Goal: Use online tool/utility: Utilize a website feature to perform a specific function

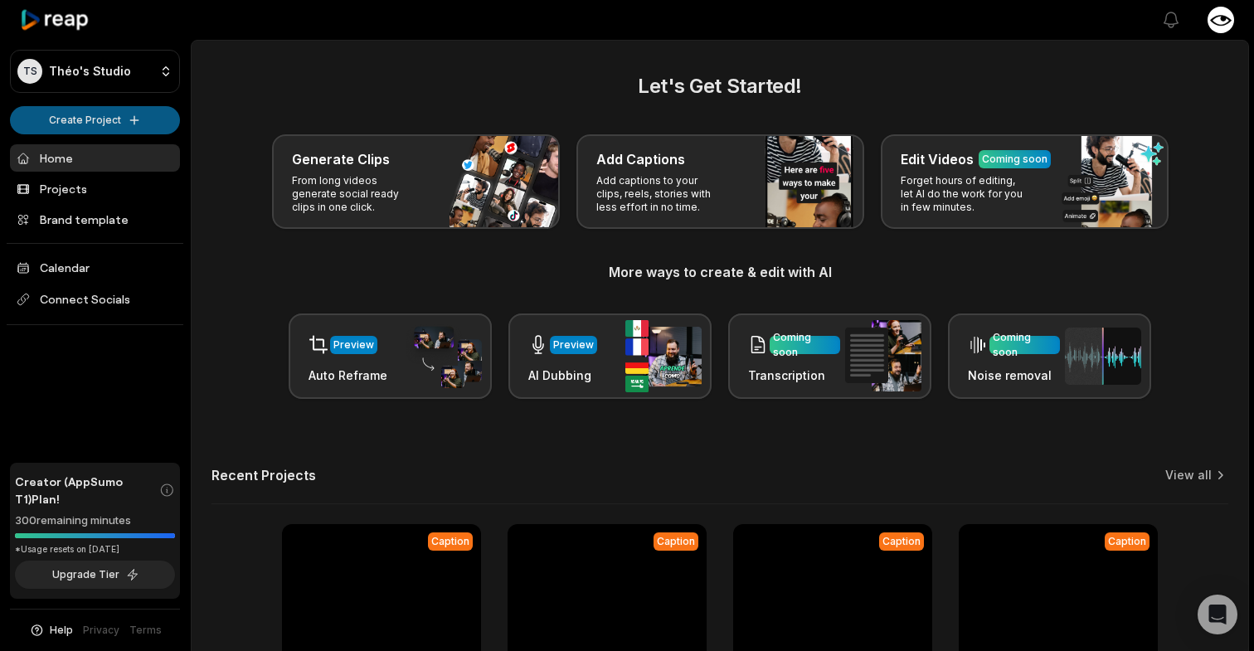
click at [95, 119] on html "TS Théo's Studio Create Project Home Projects Brand template Calendar Connect S…" at bounding box center [627, 325] width 1254 height 651
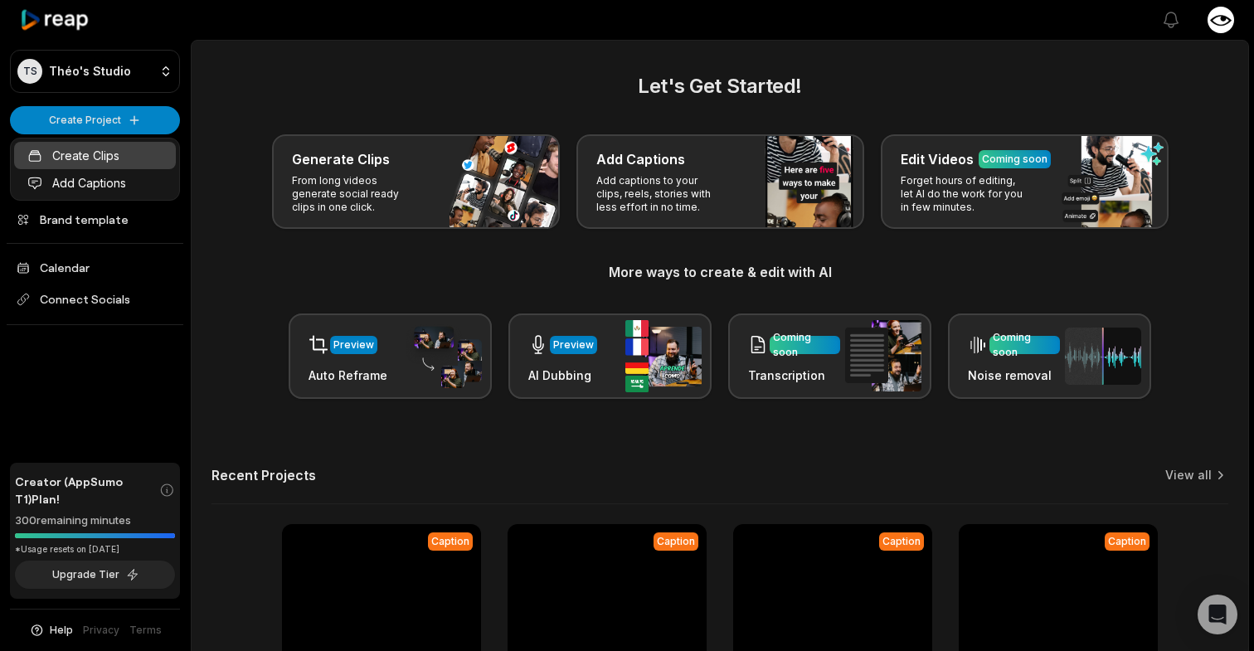
click at [91, 158] on link "Create Clips" at bounding box center [95, 155] width 162 height 27
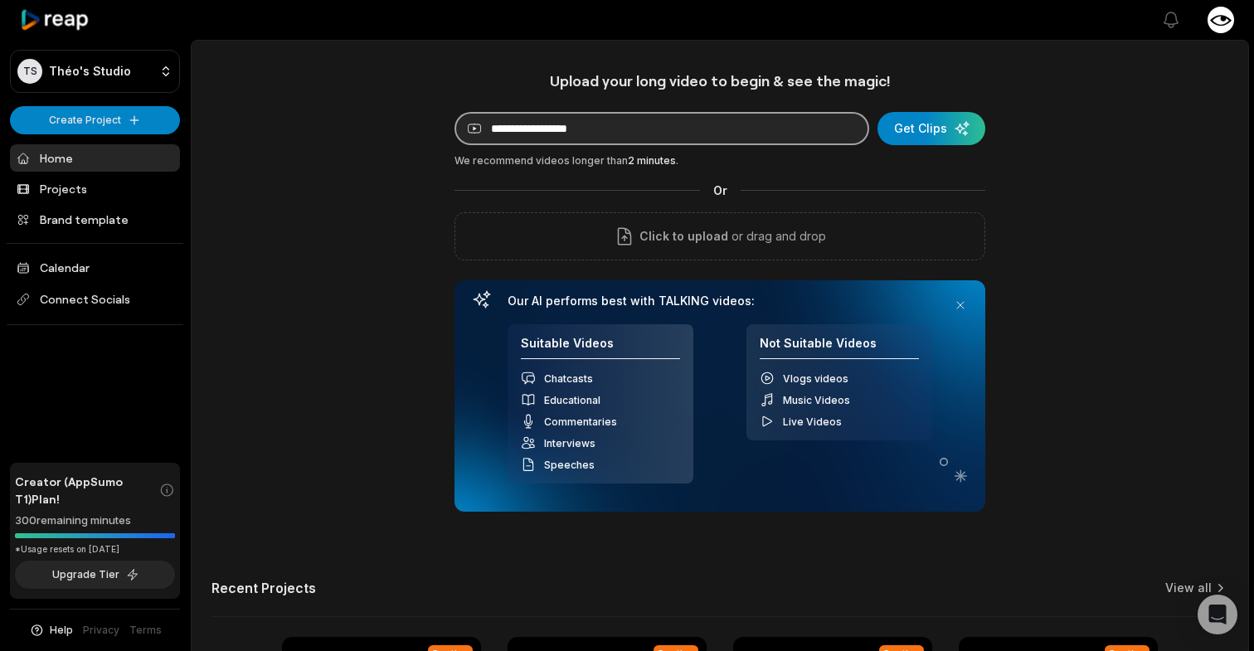
click at [491, 143] on input at bounding box center [661, 128] width 415 height 33
paste input "**********"
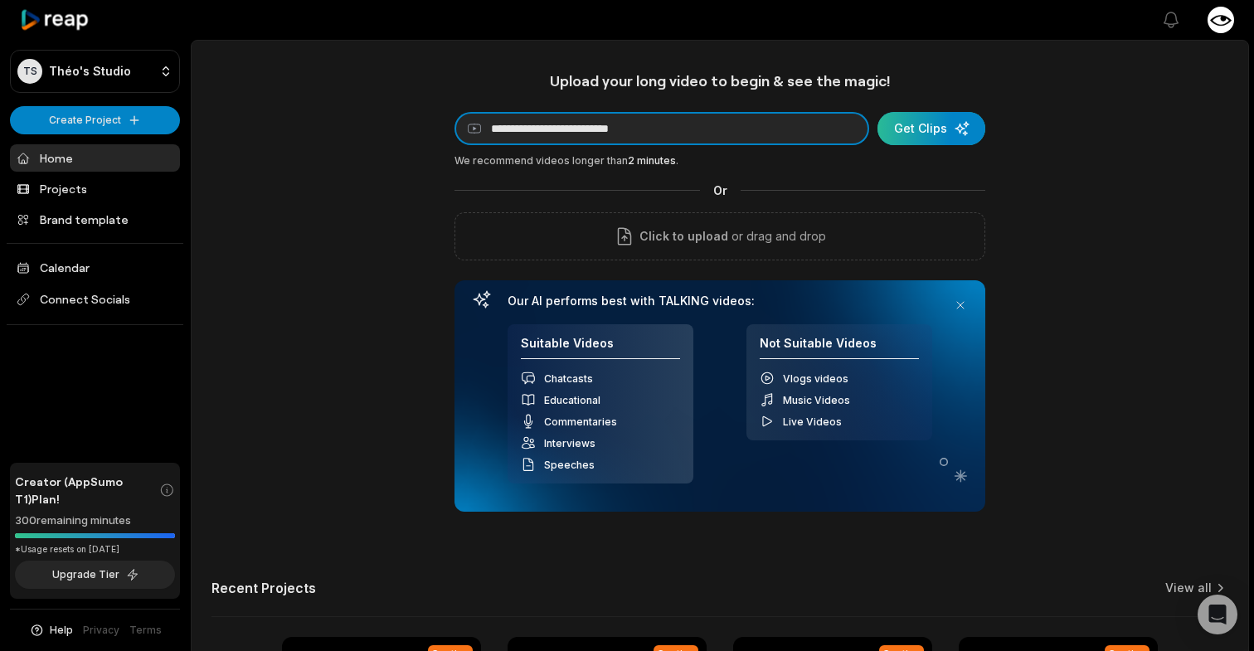
type input "**********"
click at [906, 134] on div "submit" at bounding box center [931, 128] width 108 height 33
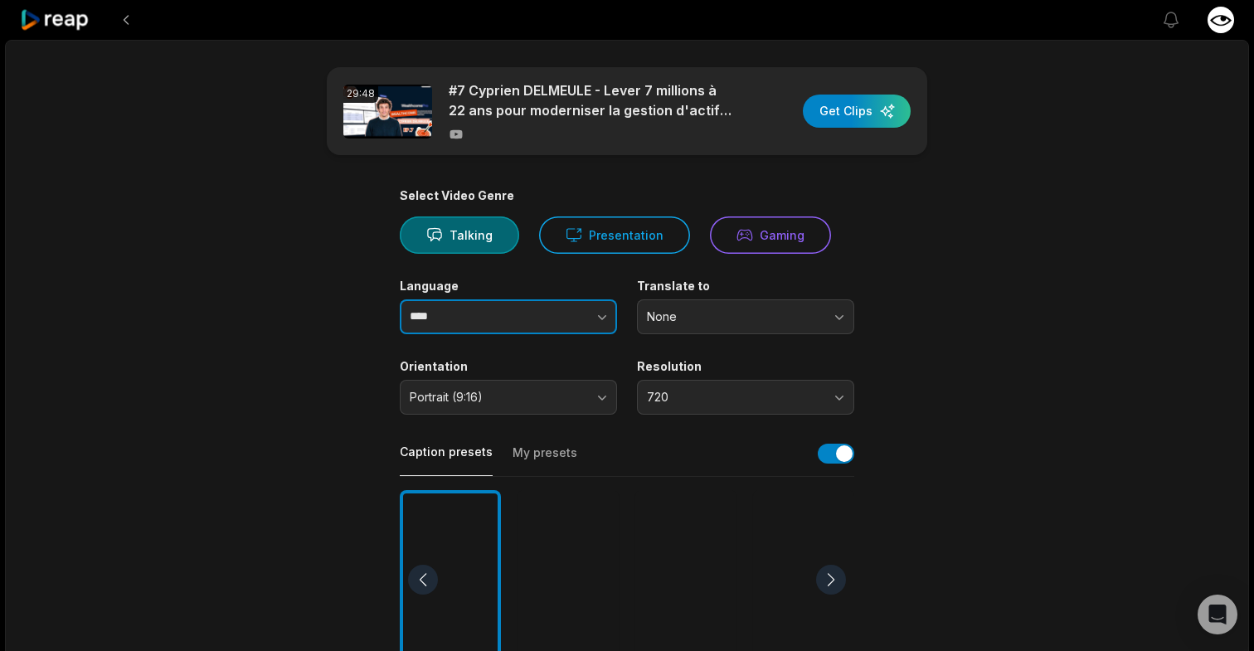
click at [469, 318] on input "****" at bounding box center [508, 316] width 217 height 35
click at [589, 323] on button "button" at bounding box center [569, 316] width 95 height 35
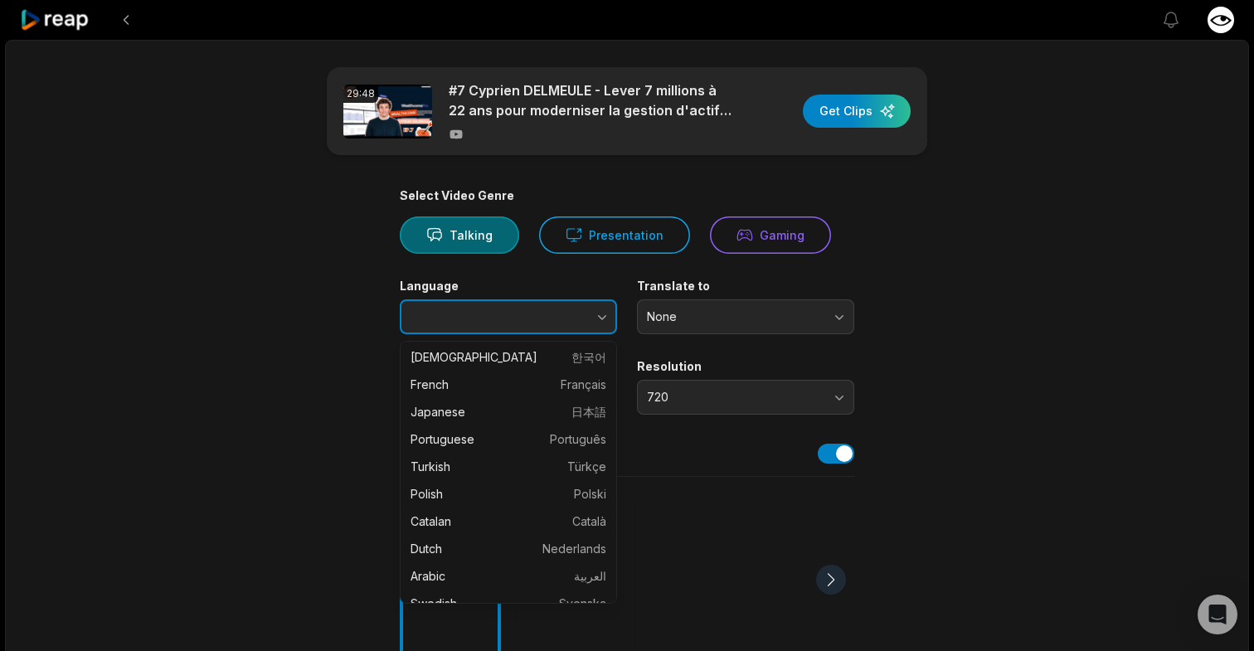
scroll to position [176, 0]
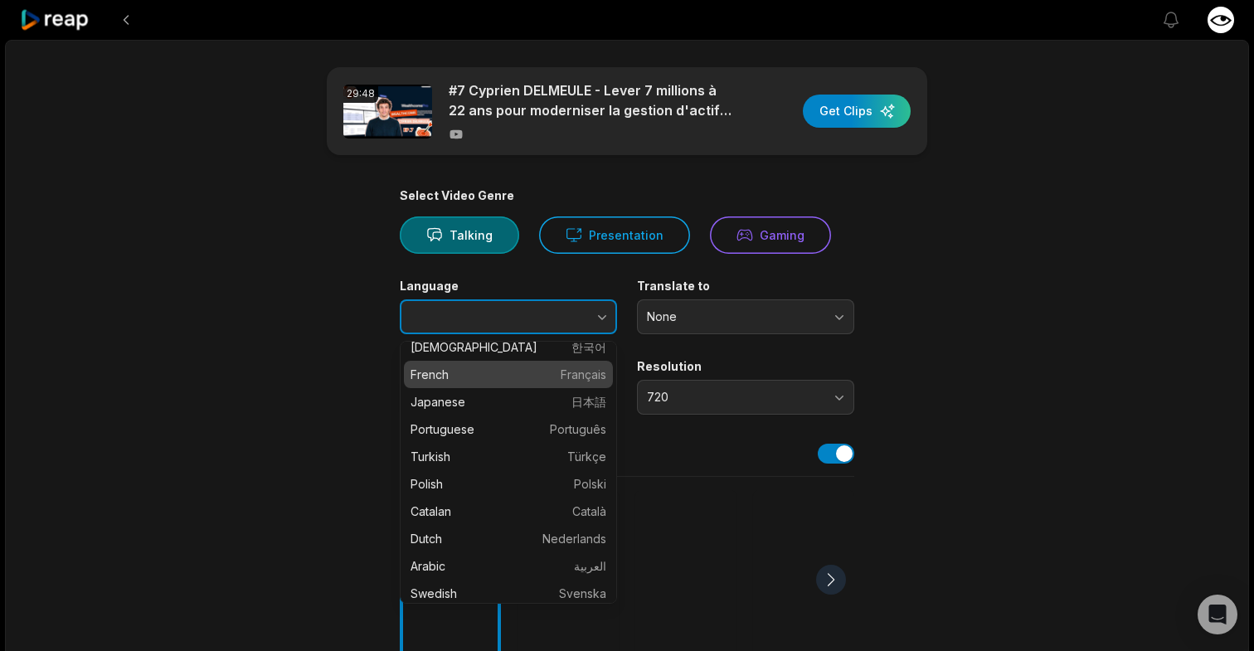
type input "******"
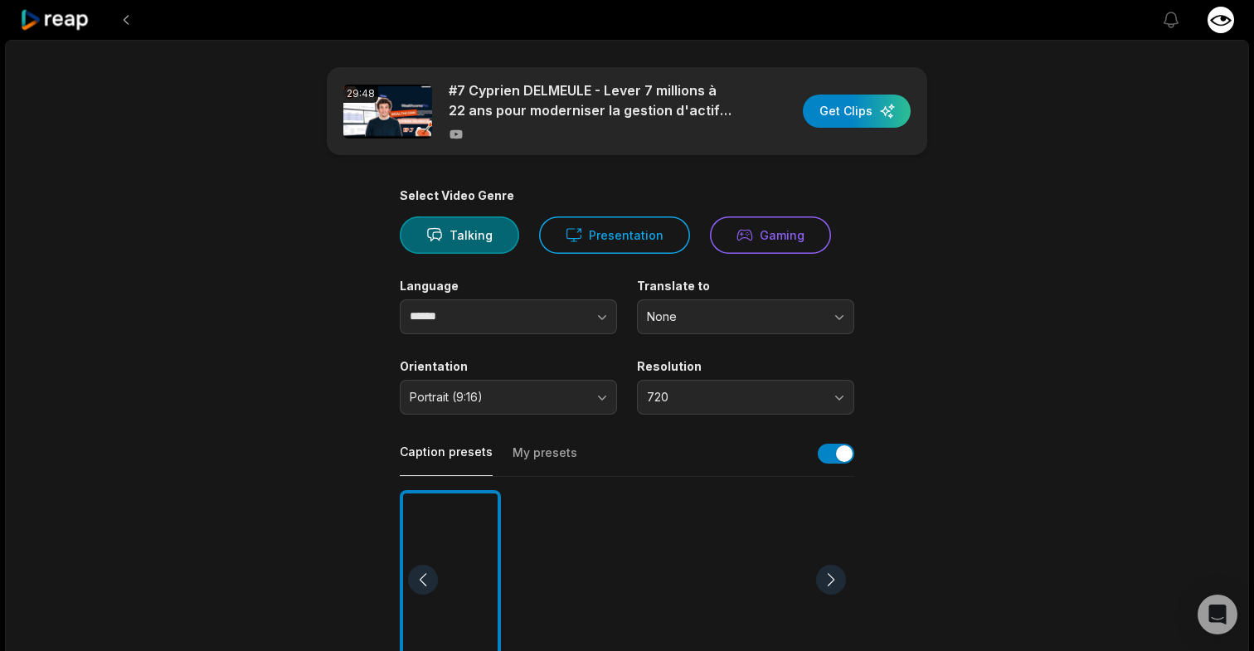
click at [926, 297] on main "29:48 #7 Cyprien DELMEULE - Lever 7 millions à 22 ans pour moderniser la gestio…" at bounding box center [627, 575] width 803 height 1016
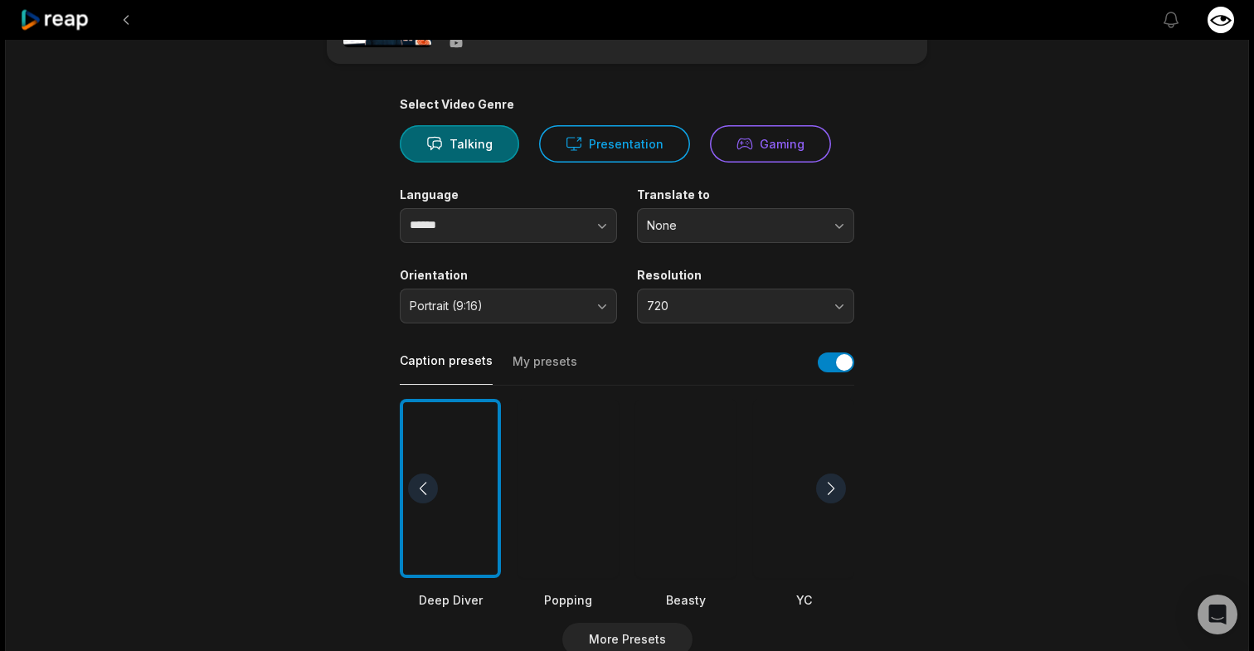
scroll to position [142, 0]
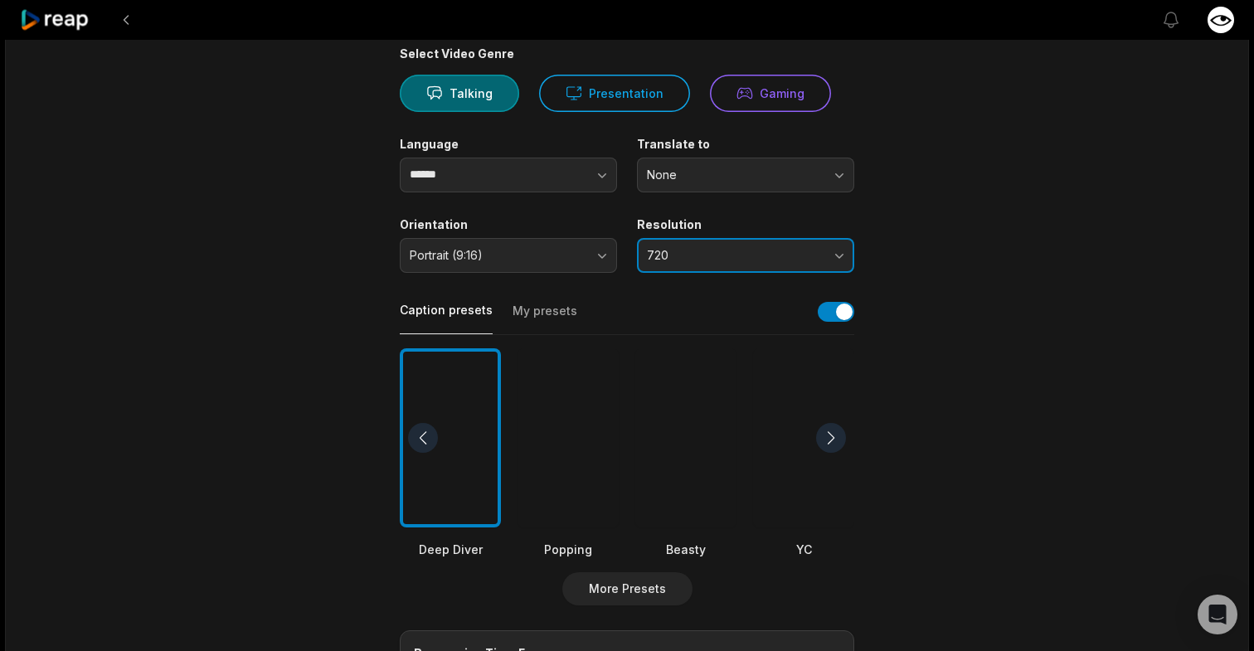
click at [737, 241] on button "720" at bounding box center [745, 255] width 217 height 35
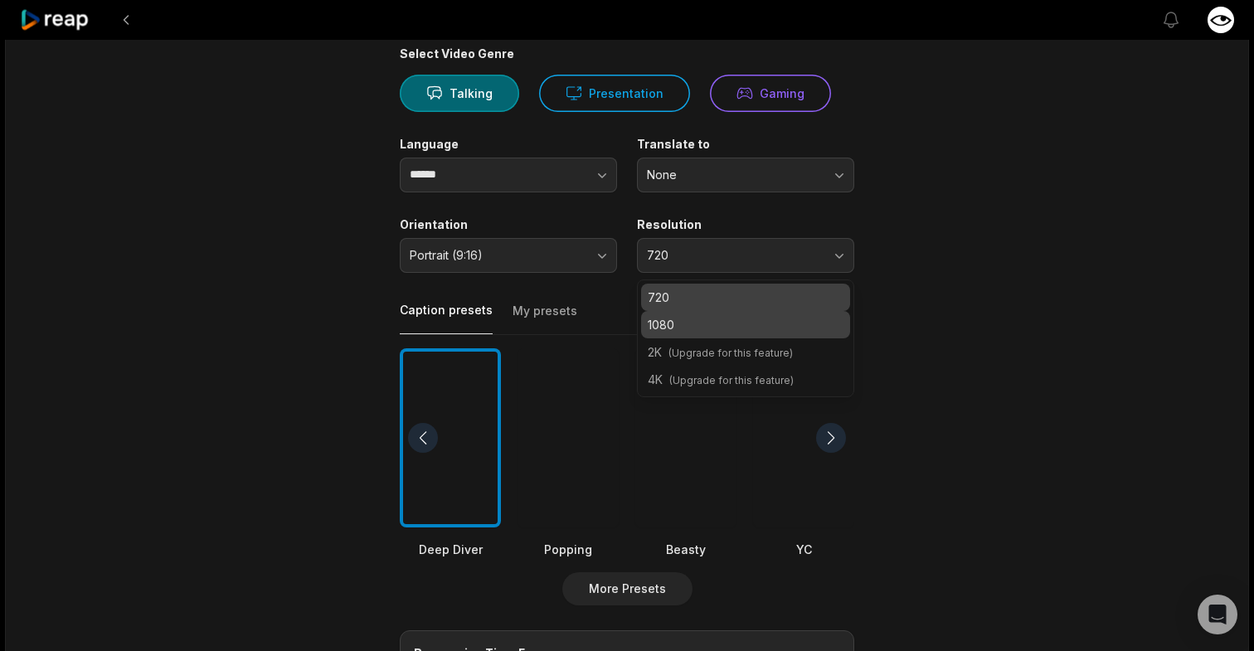
click at [691, 318] on p "1080" at bounding box center [746, 324] width 196 height 17
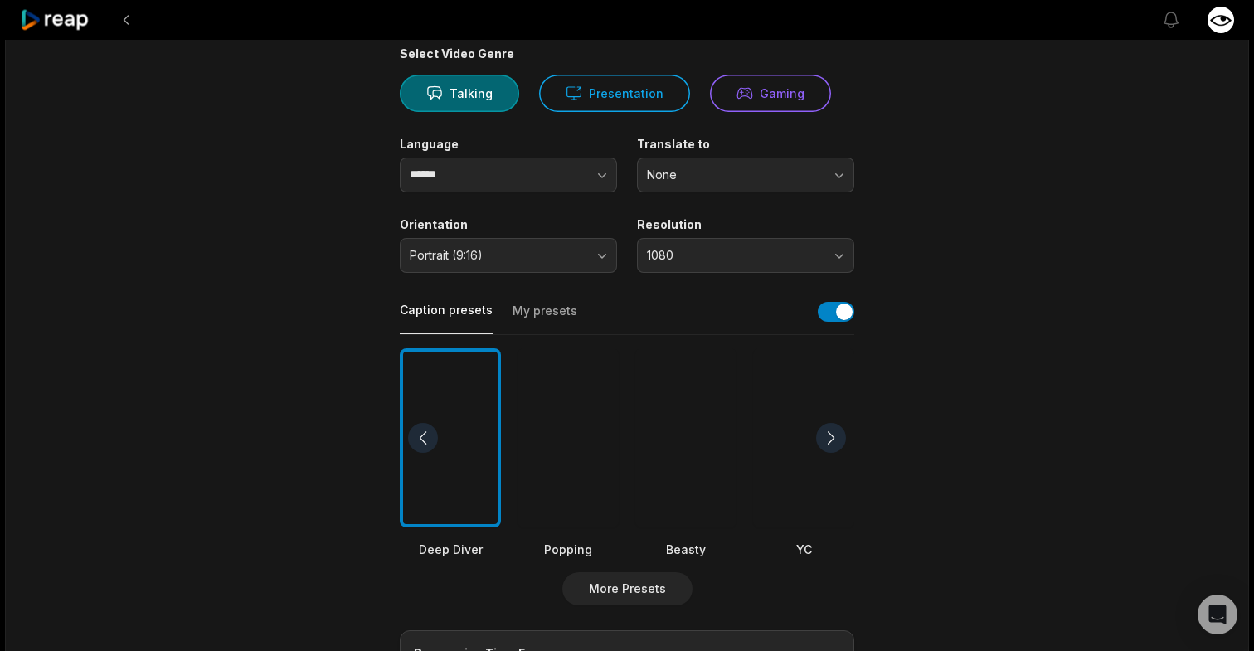
click at [915, 251] on main "29:48 #7 Cyprien DELMEULE - Lever 7 millions à 22 ans pour moderniser la gestio…" at bounding box center [627, 433] width 803 height 1016
click at [315, 282] on main "29:48 #7 Cyprien DELMEULE - Lever 7 millions à 22 ans pour moderniser la gestio…" at bounding box center [627, 433] width 803 height 1016
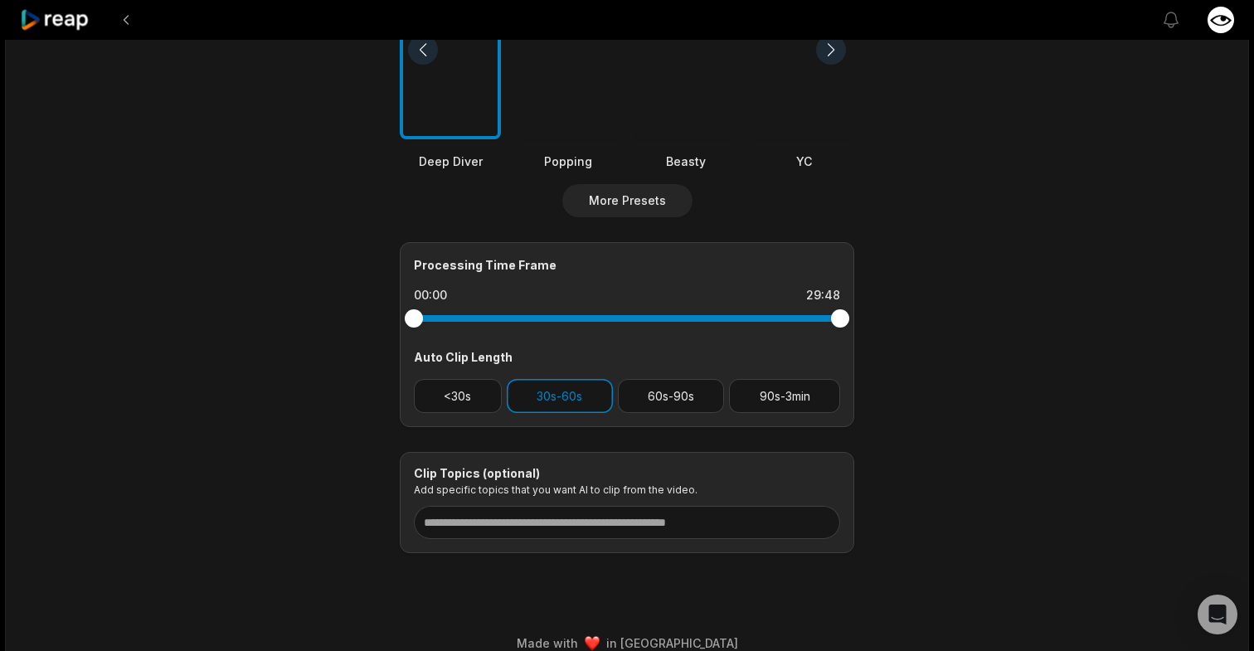
scroll to position [551, 0]
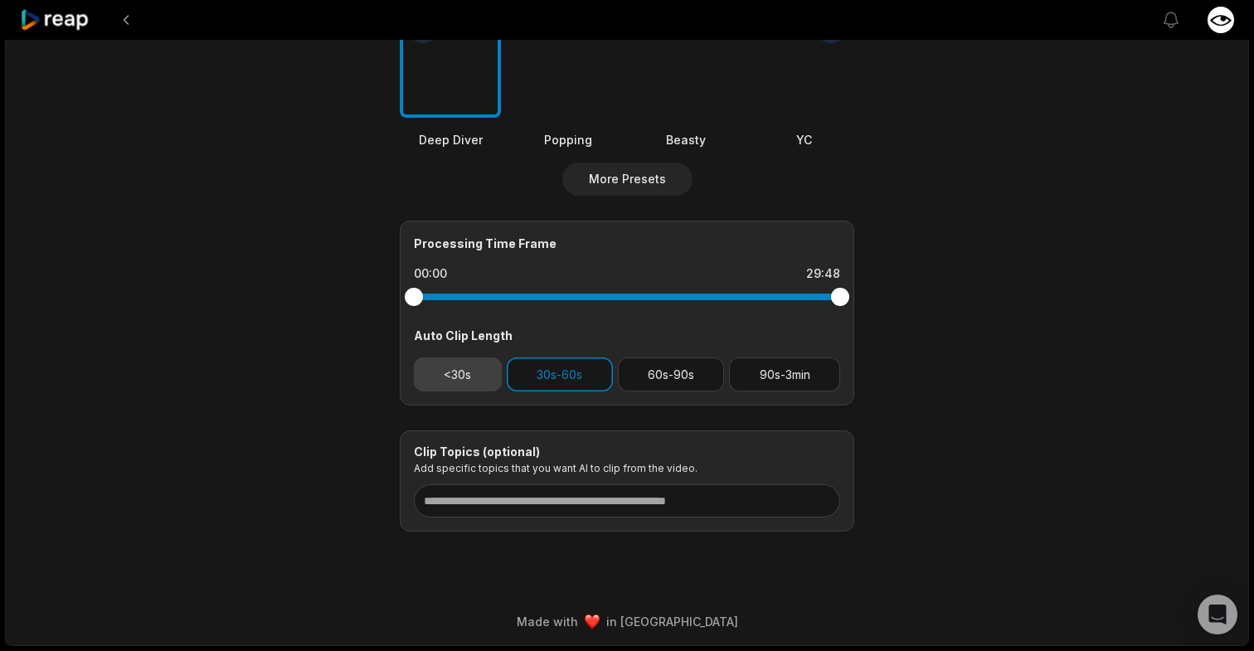
click at [463, 377] on button "<30s" at bounding box center [458, 374] width 88 height 34
click at [289, 358] on main "29:48 #7 Cyprien DELMEULE - Lever 7 millions à 22 ans pour moderniser la gestio…" at bounding box center [627, 24] width 803 height 1016
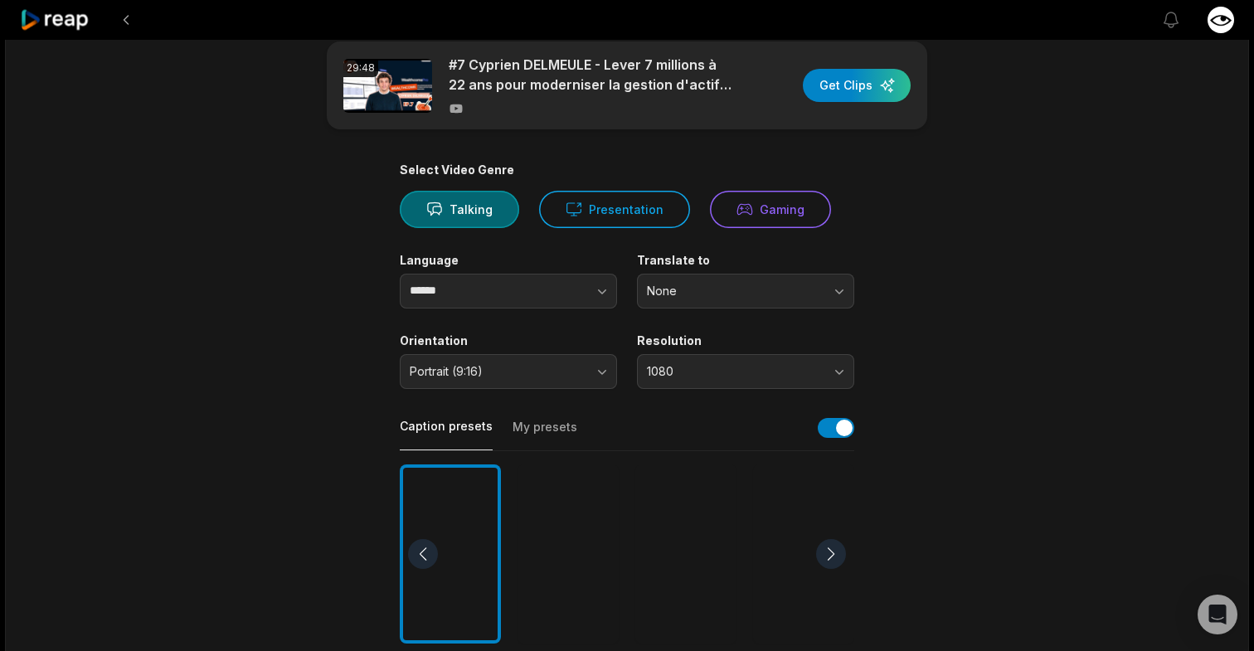
scroll to position [0, 0]
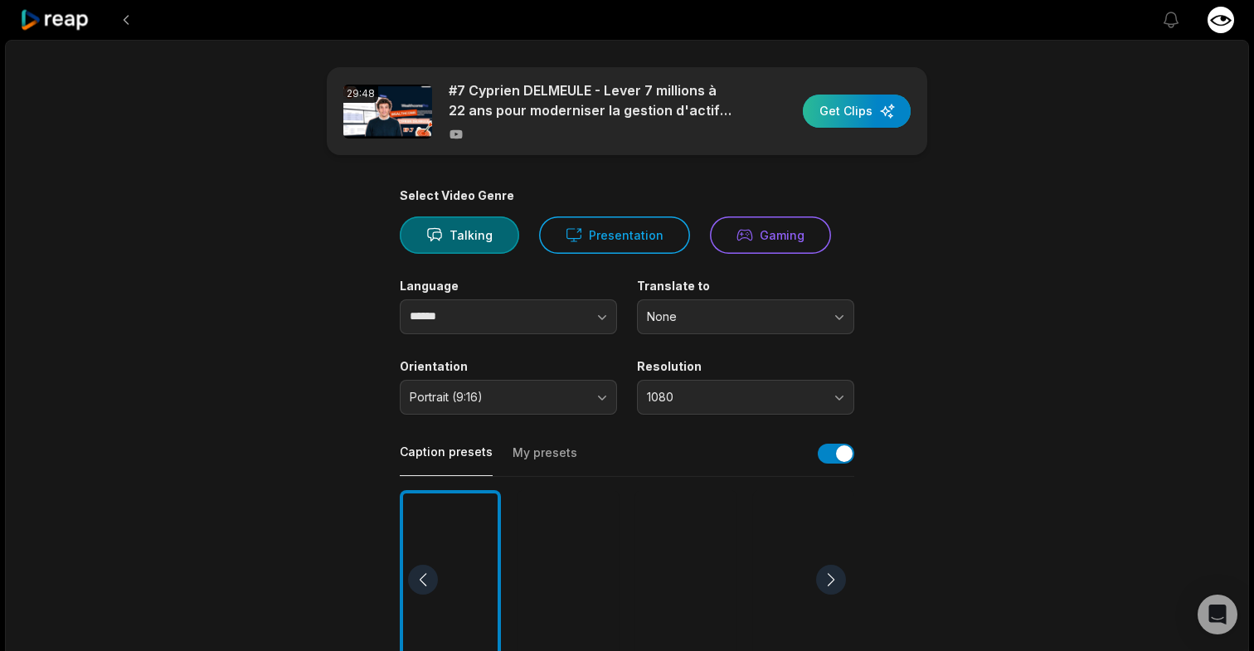
click at [865, 115] on div "button" at bounding box center [857, 111] width 108 height 33
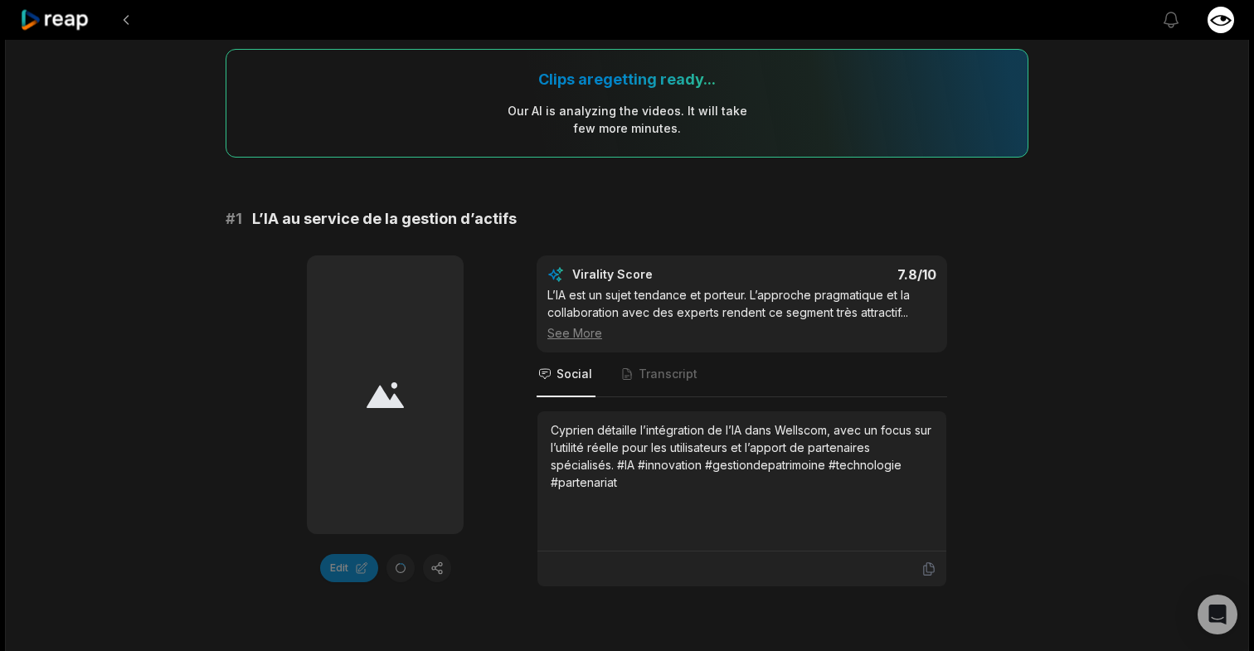
scroll to position [138, 0]
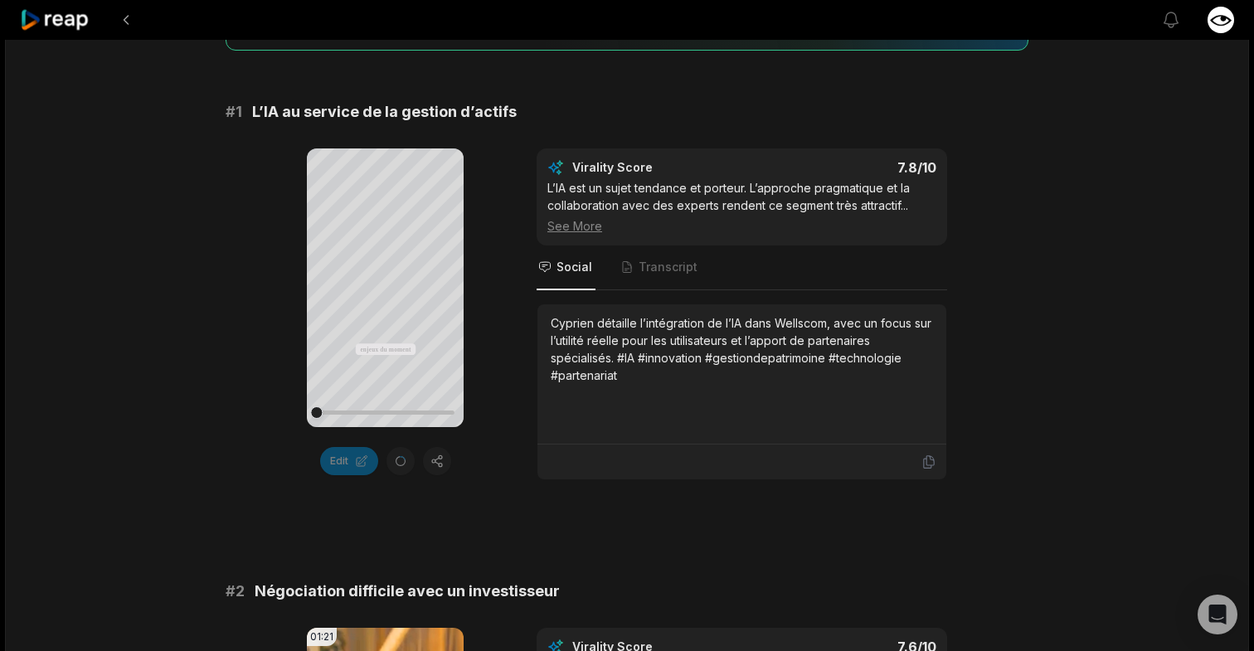
scroll to position [0, 0]
